Goal: Information Seeking & Learning: Check status

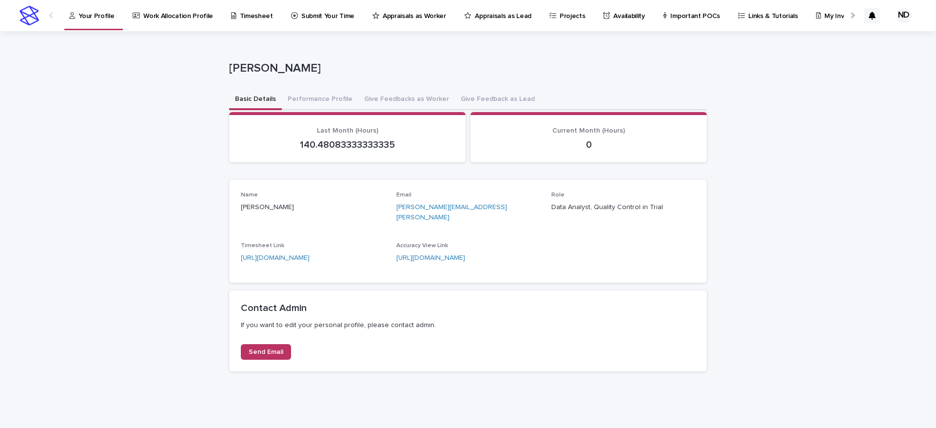
click at [173, 16] on p "Work Allocation Profile" at bounding box center [178, 10] width 70 height 20
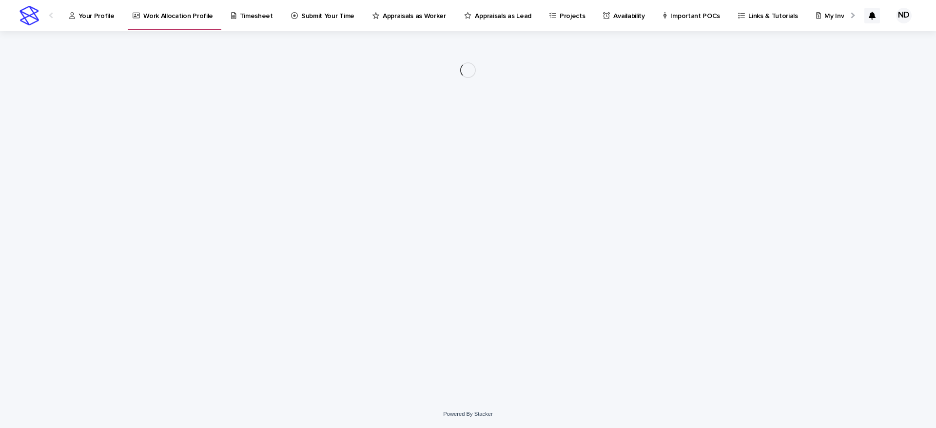
click at [179, 15] on p "Work Allocation Profile" at bounding box center [178, 10] width 70 height 20
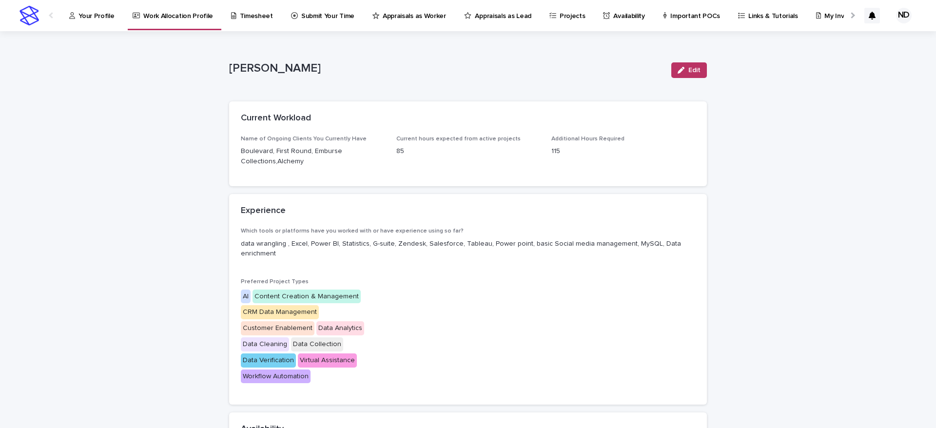
click at [107, 11] on p "Your Profile" at bounding box center [96, 10] width 36 height 20
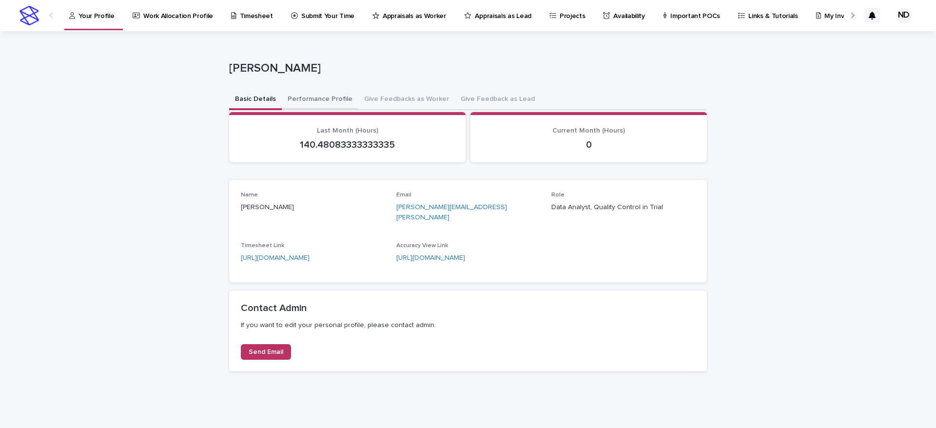
click at [311, 96] on button "Performance Profile" at bounding box center [320, 100] width 77 height 20
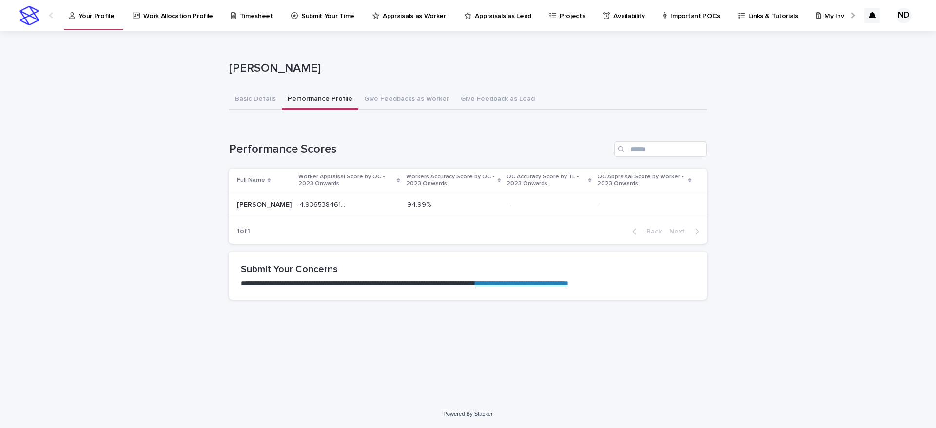
click at [374, 308] on div "**********" at bounding box center [467, 203] width 487 height 345
click at [299, 197] on div "4.936538461538461 4.936538461538461" at bounding box center [349, 205] width 100 height 16
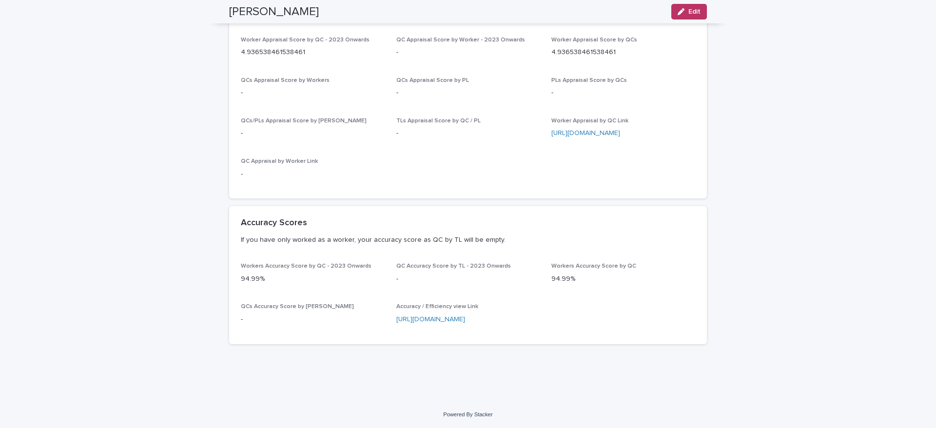
scroll to position [59, 0]
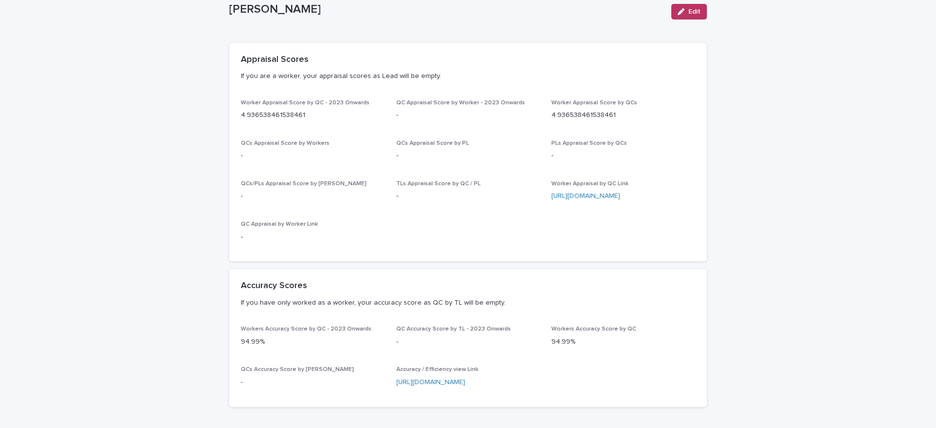
click at [441, 223] on div "Worker Appraisal Score by QC - 2023 Onwards 4.936538461538461 QC Appraisal Scor…" at bounding box center [468, 174] width 454 height 151
click at [586, 193] on link "[URL][DOMAIN_NAME]" at bounding box center [585, 195] width 69 height 7
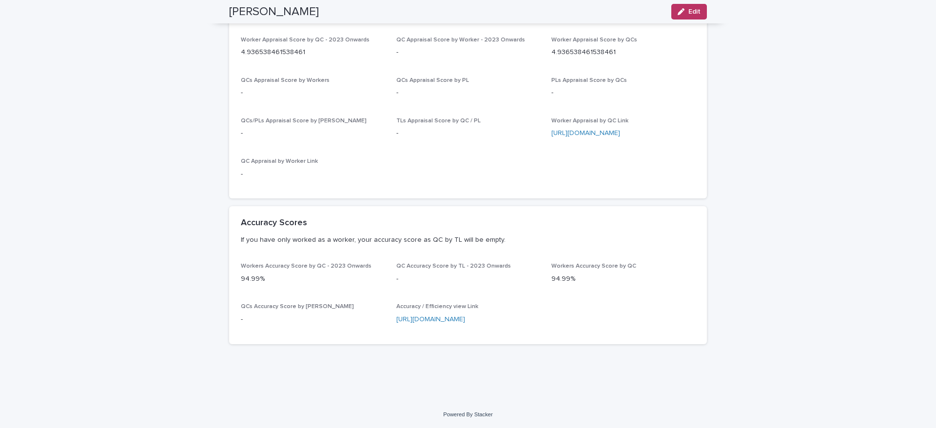
click at [438, 342] on div "Workers Accuracy Score by QC - 2023 Onwards 94.99% QC Accuracy Score by TL - 20…" at bounding box center [468, 303] width 478 height 81
click at [411, 339] on div "Workers Accuracy Score by QC - 2023 Onwards 94.99% QC Accuracy Score by TL - 20…" at bounding box center [468, 303] width 478 height 81
click at [422, 329] on div "Accuracy / Efficiency view Link [URL][DOMAIN_NAME]" at bounding box center [468, 317] width 144 height 29
click at [415, 321] on link "[URL][DOMAIN_NAME]" at bounding box center [430, 319] width 69 height 7
click at [152, 204] on div "Loading... Saving… Loading... Saving… [PERSON_NAME] Edit [PERSON_NAME] Edit Sor…" at bounding box center [468, 155] width 936 height 491
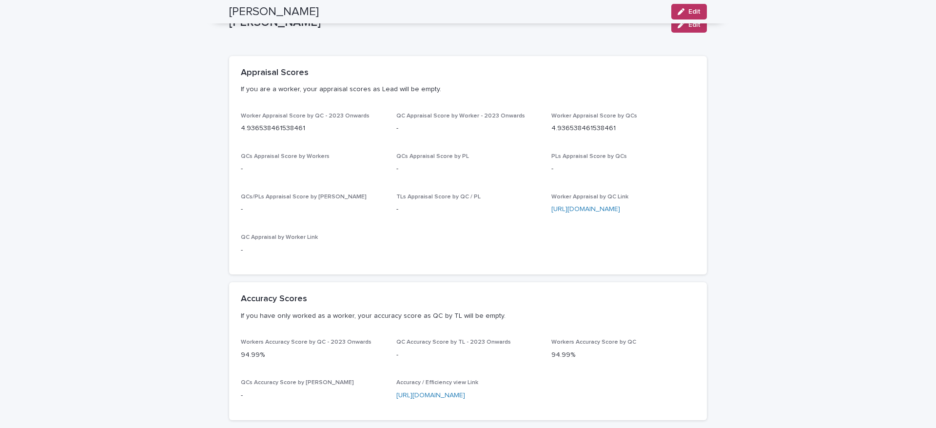
scroll to position [0, 0]
